Goal: Use online tool/utility

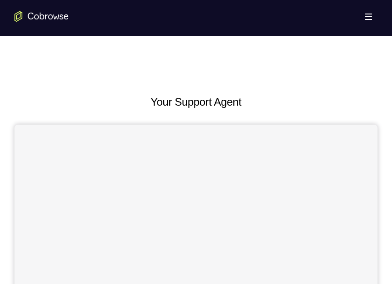
scroll to position [447, 0]
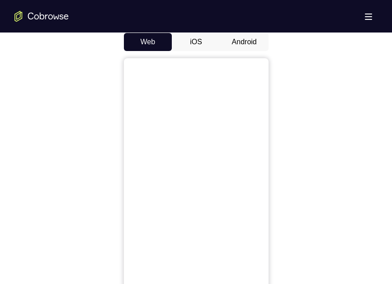
click at [249, 39] on button "Android" at bounding box center [244, 42] width 48 height 18
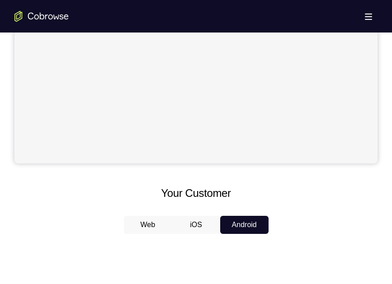
scroll to position [263, 0]
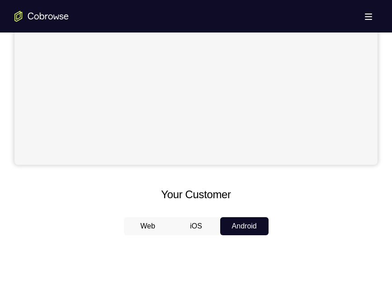
click at [201, 229] on button "iOS" at bounding box center [196, 226] width 48 height 18
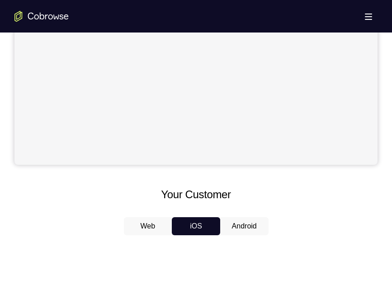
click at [242, 221] on button "Android" at bounding box center [244, 226] width 48 height 18
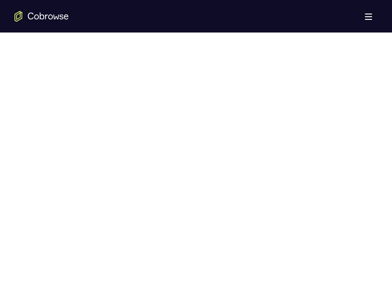
scroll to position [498, 0]
